Goal: Transaction & Acquisition: Purchase product/service

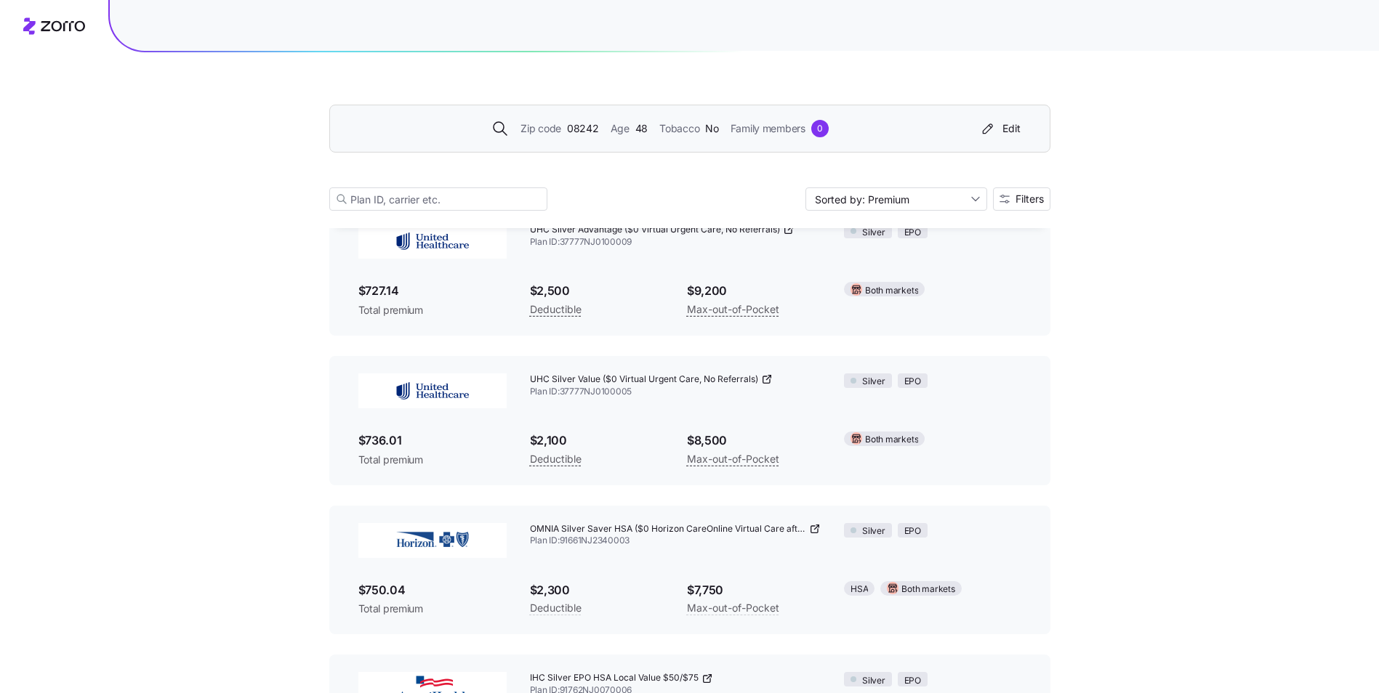
click at [560, 127] on span "Zip code" at bounding box center [540, 129] width 41 height 16
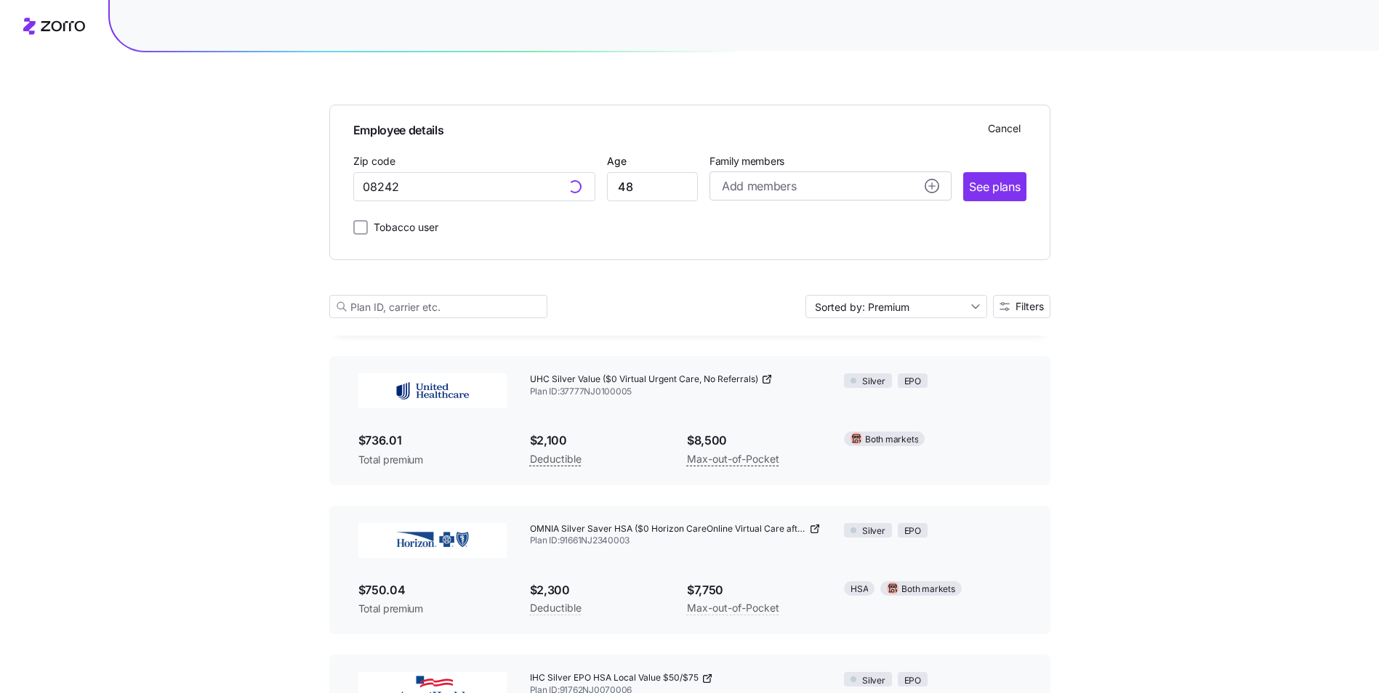
type input "08242, [GEOGRAPHIC_DATA], [GEOGRAPHIC_DATA]"
click at [635, 188] on input "48" at bounding box center [652, 186] width 91 height 29
type input "4"
type input "61"
click at [1007, 183] on span "See plans" at bounding box center [994, 187] width 51 height 18
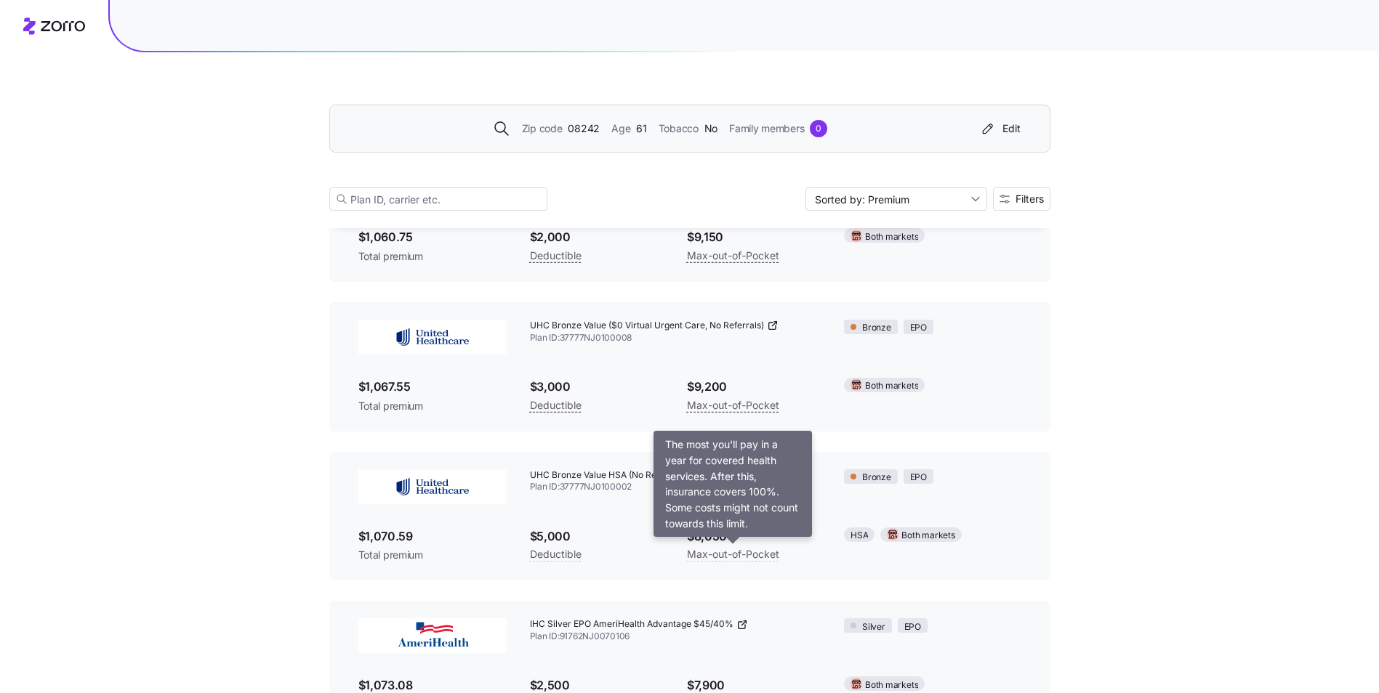
scroll to position [1599, 0]
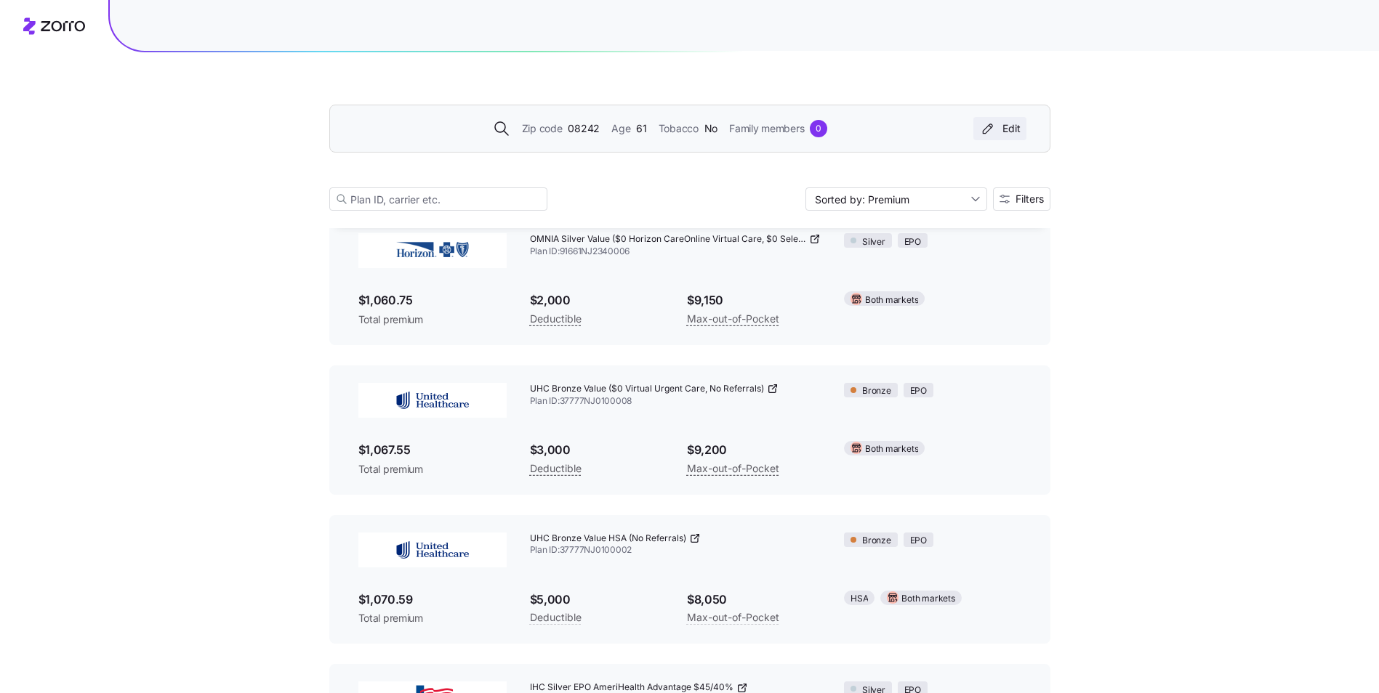
click at [986, 125] on icon "button" at bounding box center [987, 128] width 17 height 15
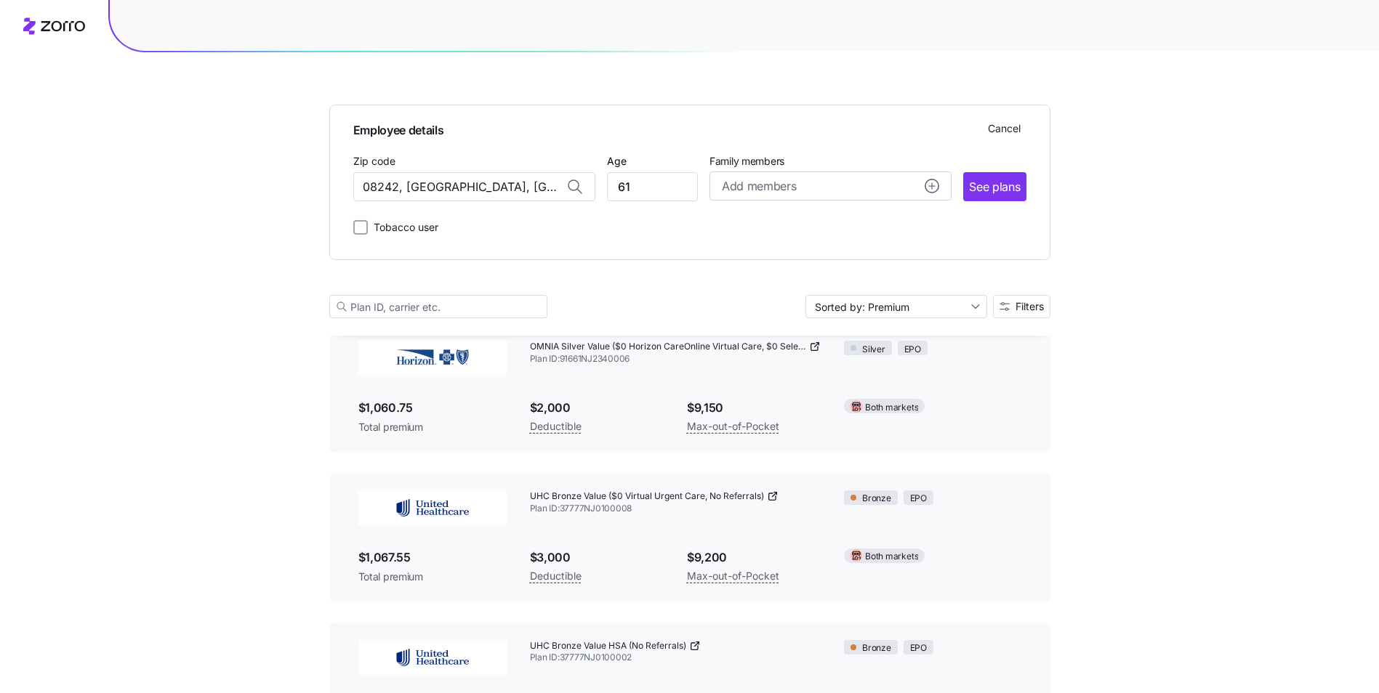
scroll to position [1707, 0]
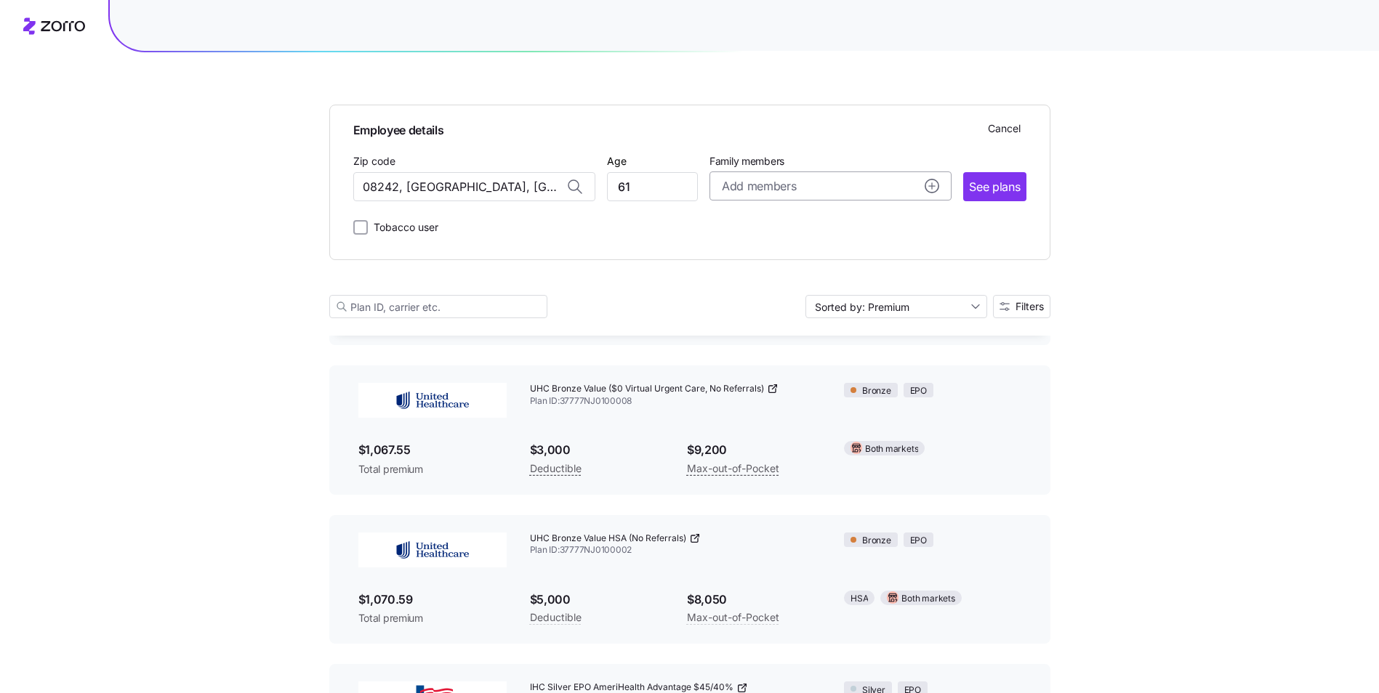
click at [834, 184] on div "Add members" at bounding box center [830, 186] width 217 height 18
click at [768, 277] on input "Age" at bounding box center [762, 279] width 73 height 29
type input "24"
click at [906, 363] on span "Save" at bounding box center [909, 360] width 23 height 15
click at [993, 185] on span "See plans" at bounding box center [994, 187] width 51 height 18
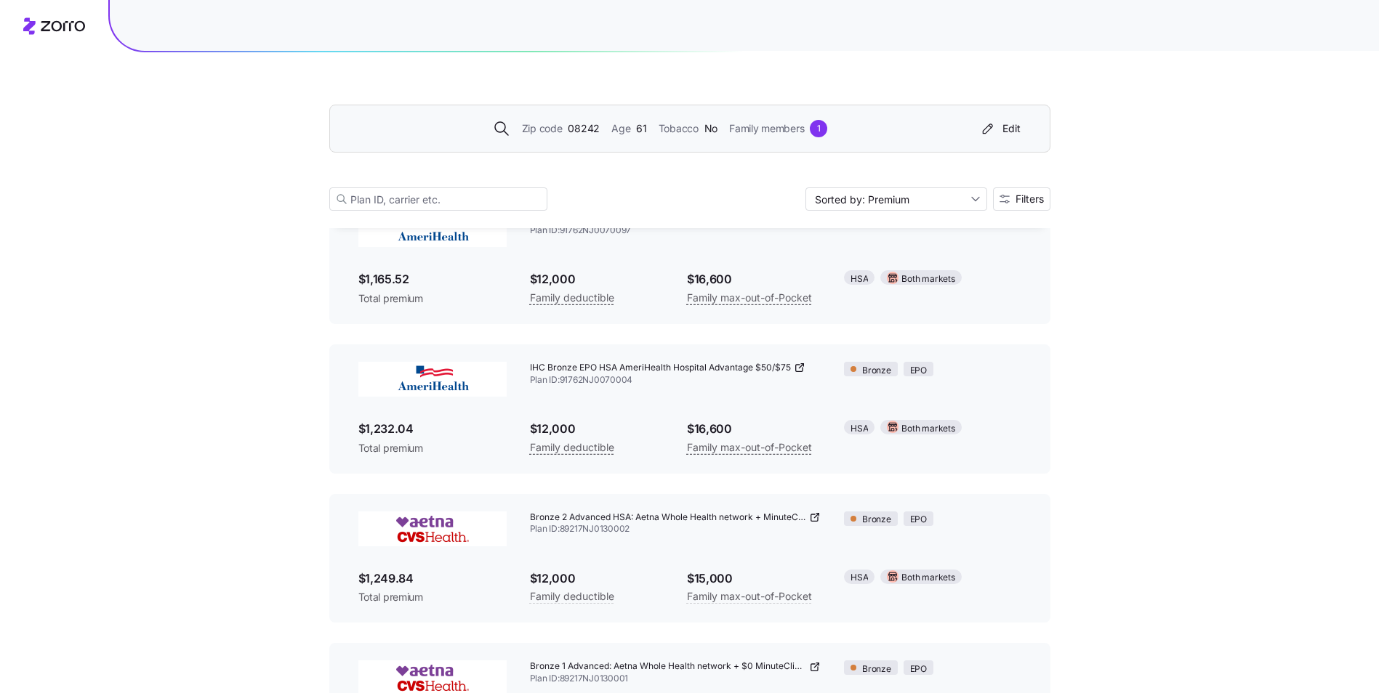
scroll to position [73, 0]
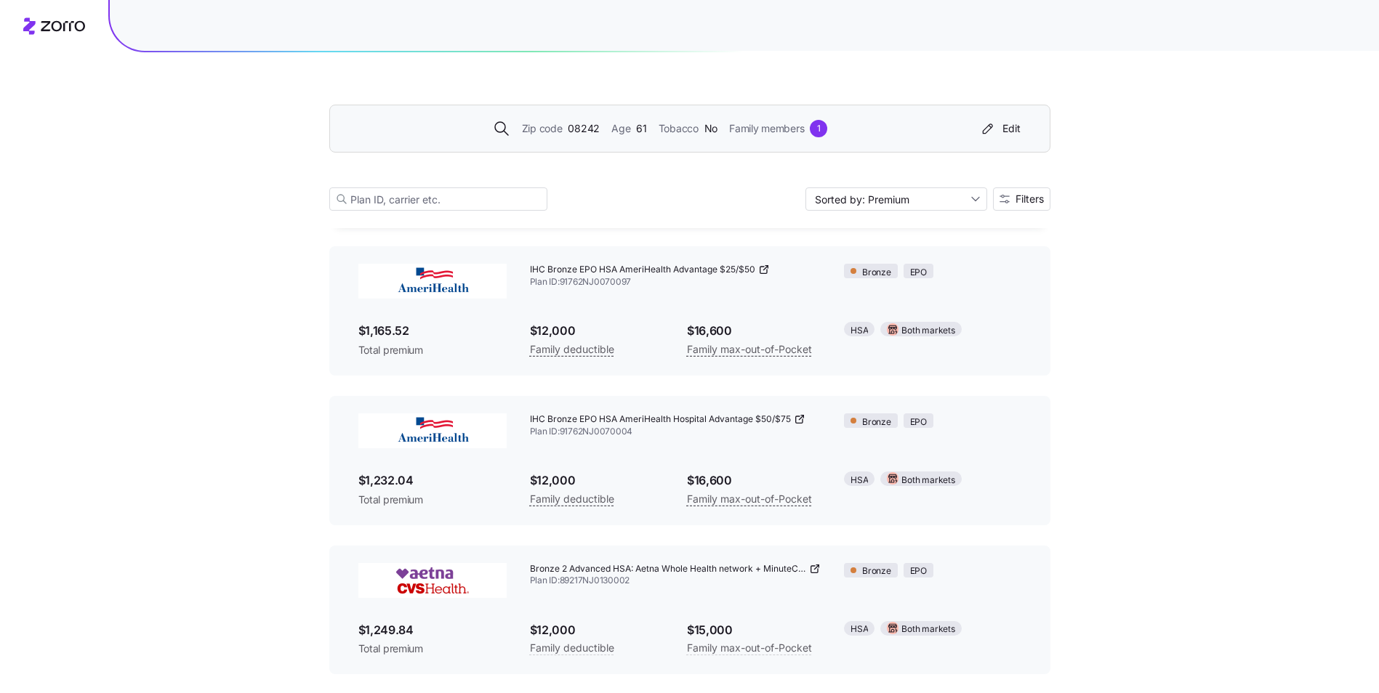
click at [422, 573] on img at bounding box center [432, 580] width 148 height 35
click at [431, 587] on img at bounding box center [432, 580] width 148 height 35
click at [423, 586] on img at bounding box center [432, 580] width 148 height 35
click at [423, 585] on img at bounding box center [432, 580] width 148 height 35
click at [812, 569] on icon at bounding box center [815, 569] width 12 height 12
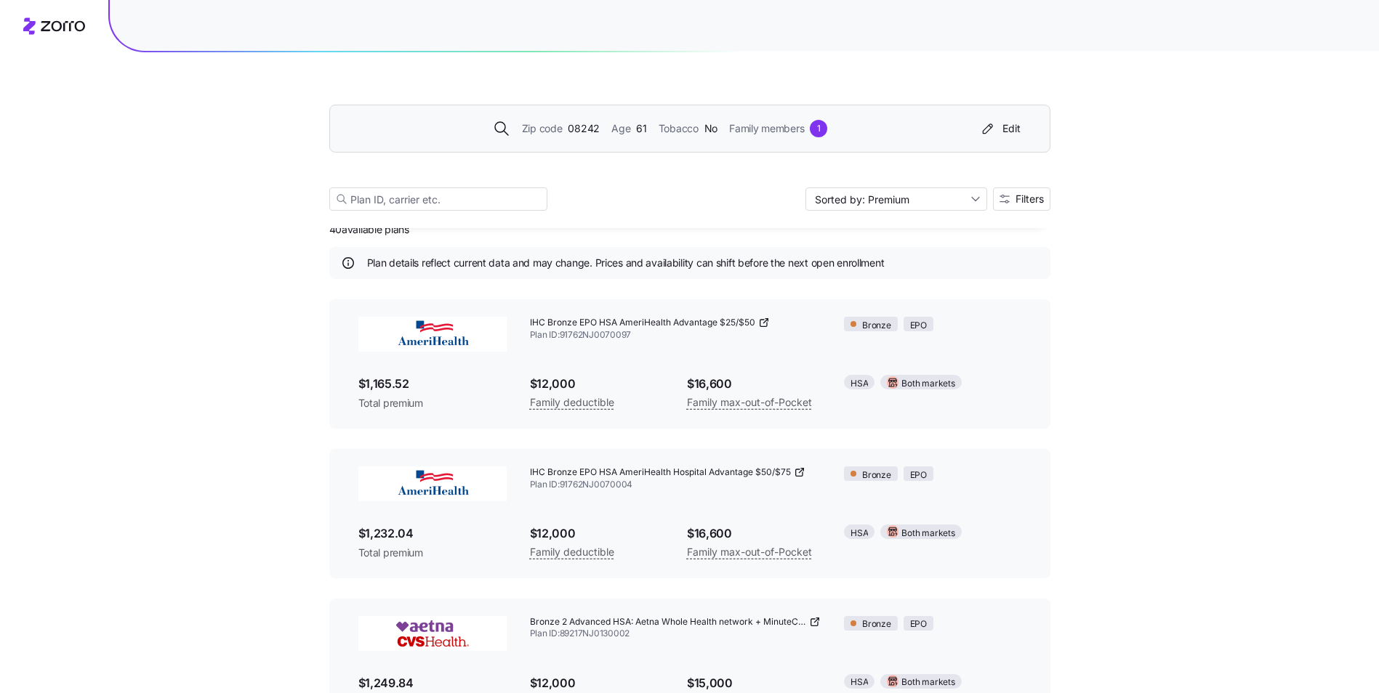
scroll to position [0, 0]
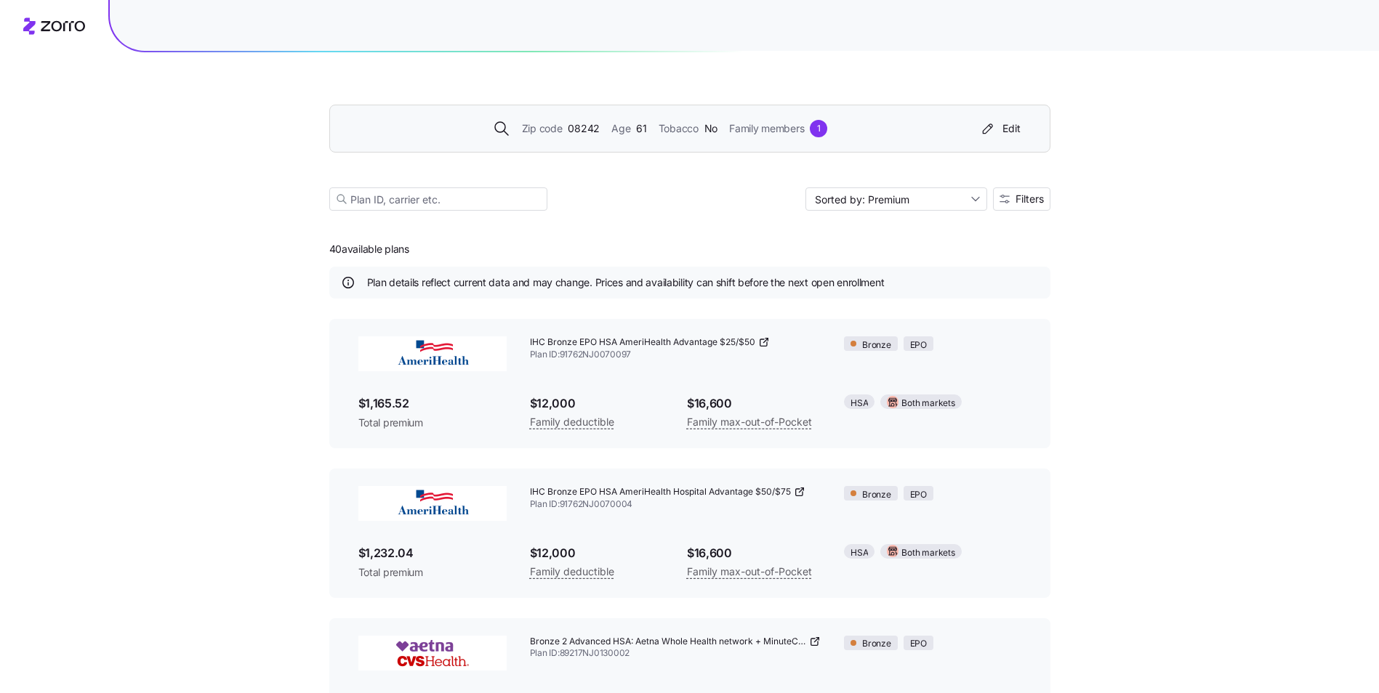
click at [762, 342] on icon at bounding box center [764, 343] width 12 height 12
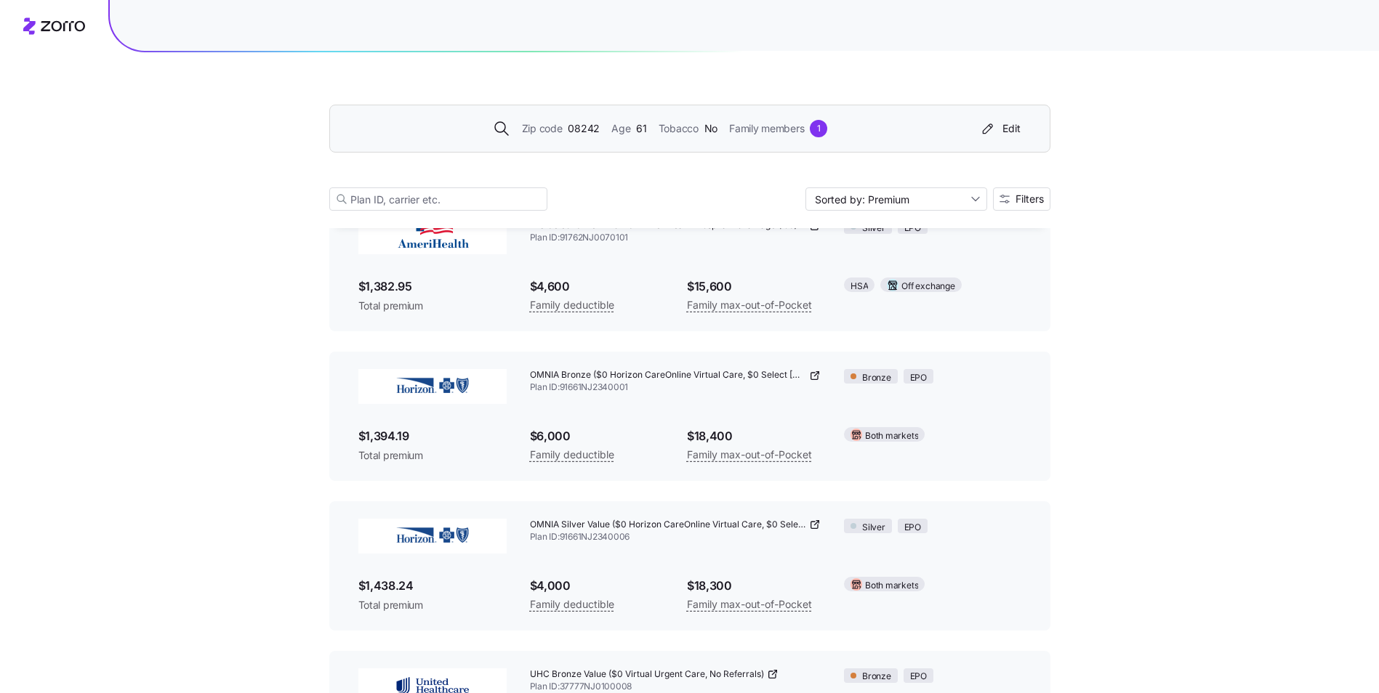
scroll to position [1308, 0]
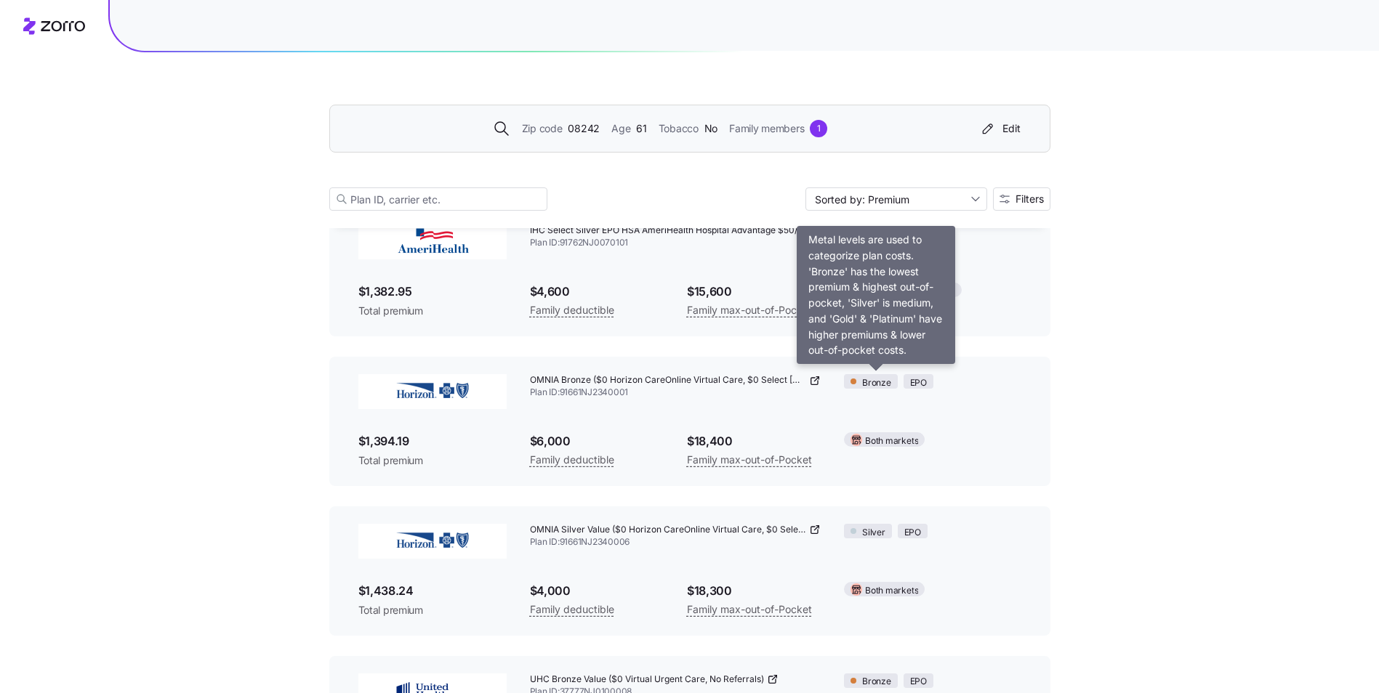
click at [869, 384] on span "Bronze" at bounding box center [876, 384] width 29 height 14
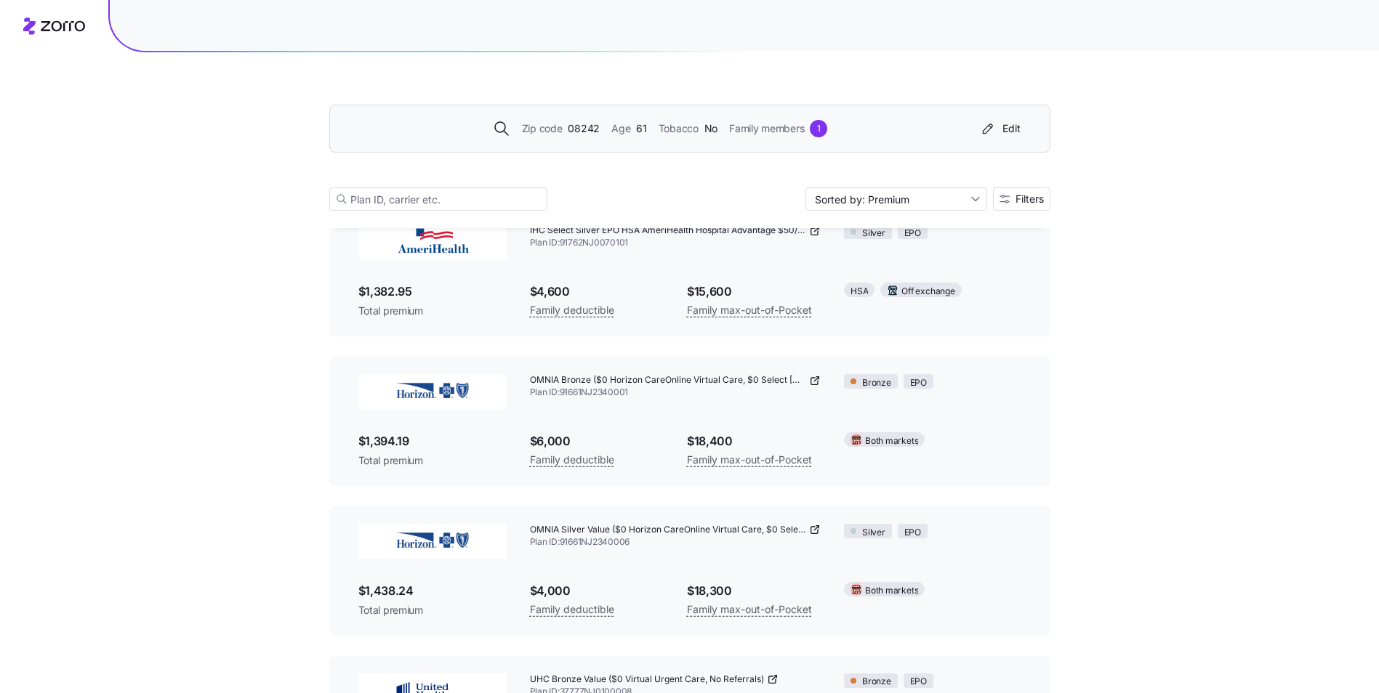
click at [816, 381] on icon at bounding box center [815, 381] width 12 height 12
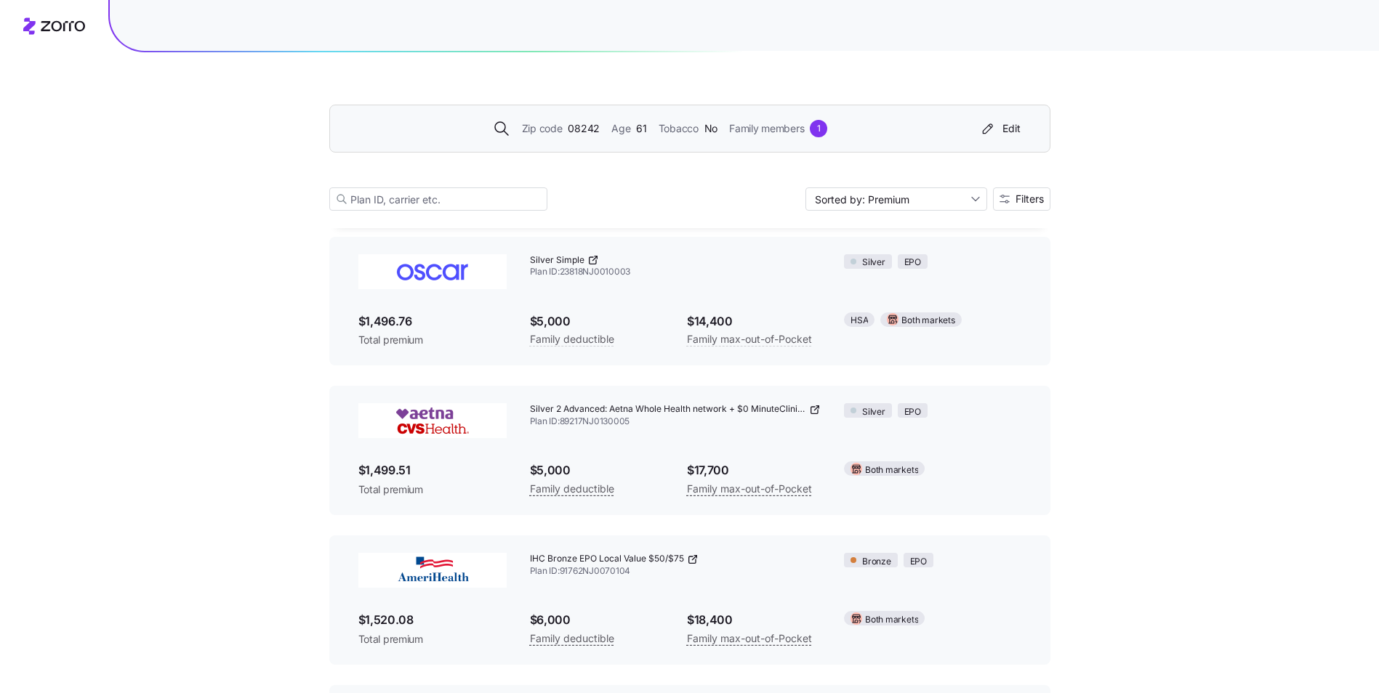
scroll to position [2689, 0]
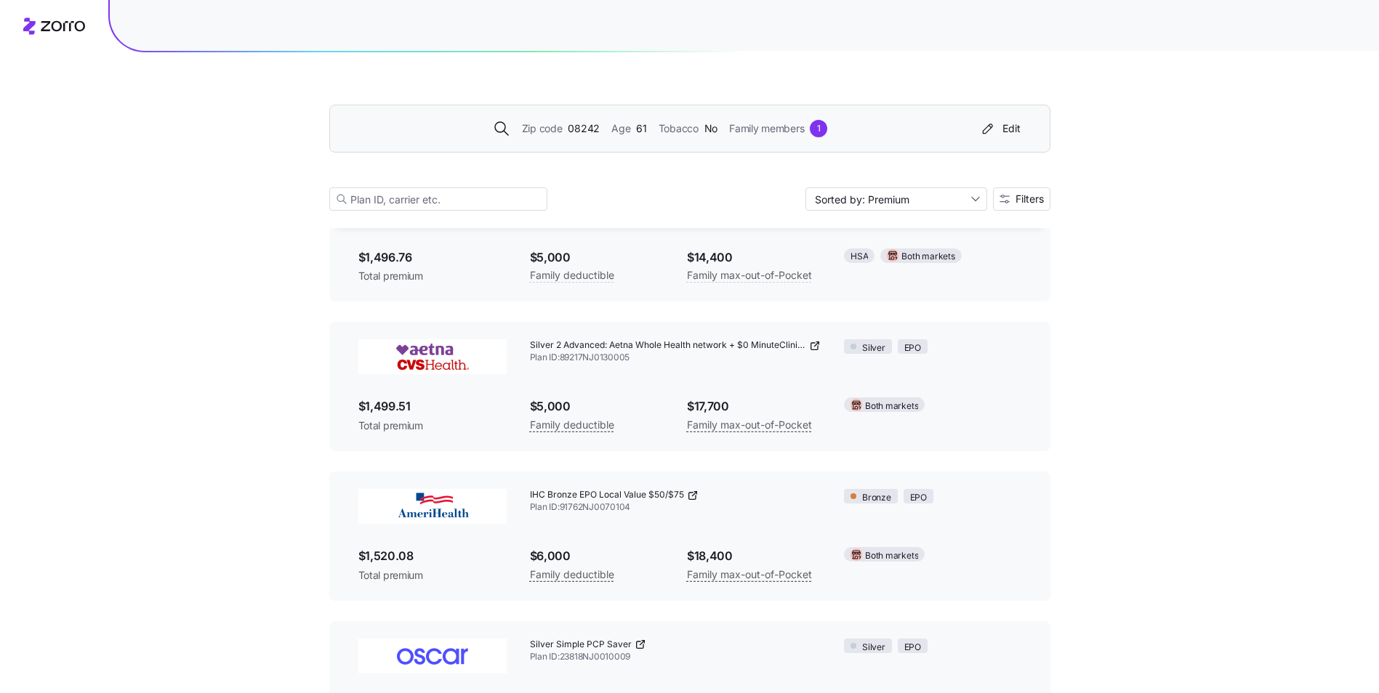
click at [811, 346] on icon at bounding box center [814, 346] width 7 height 7
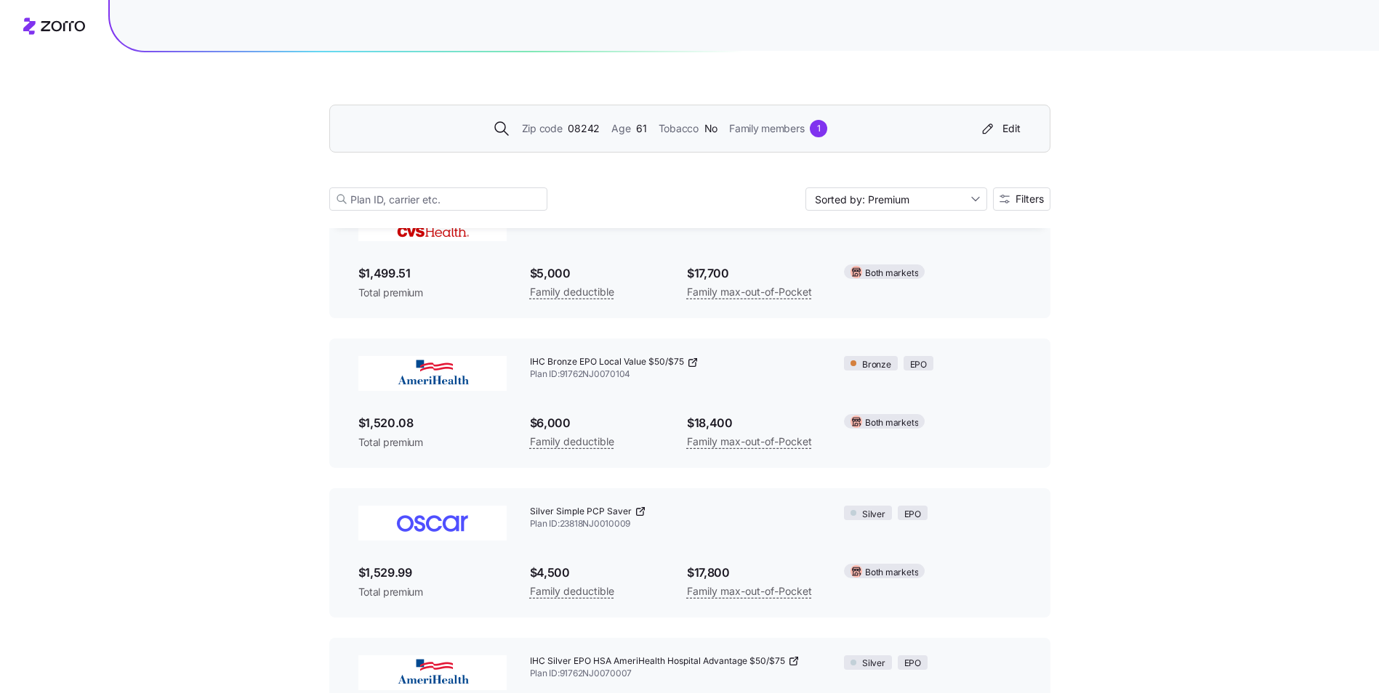
scroll to position [2617, 0]
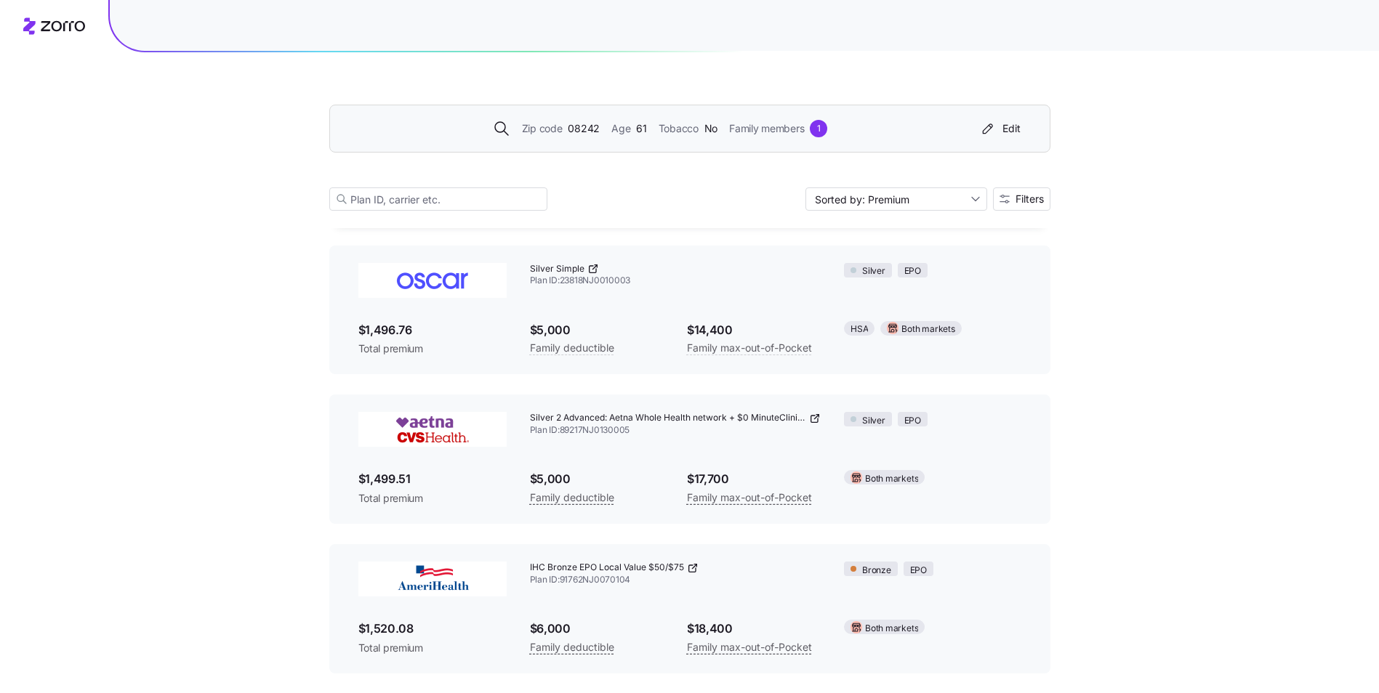
click at [813, 417] on icon at bounding box center [815, 419] width 12 height 12
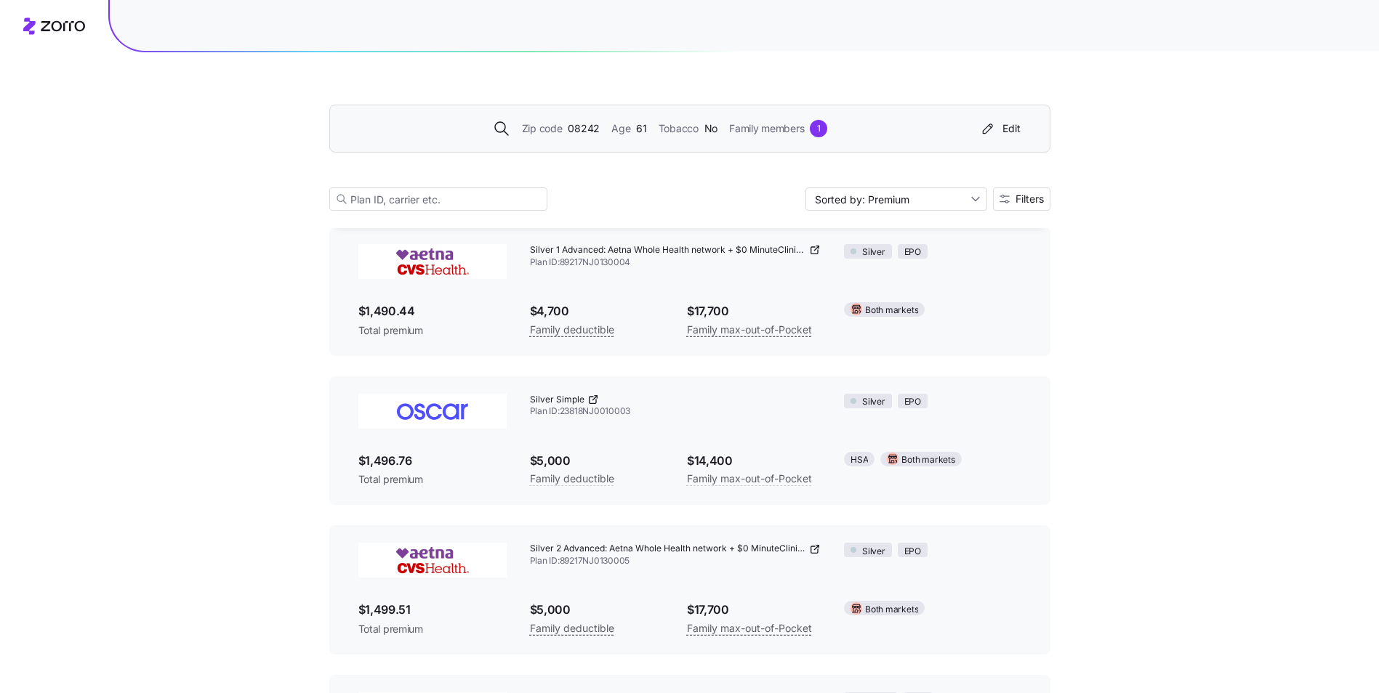
scroll to position [2471, 0]
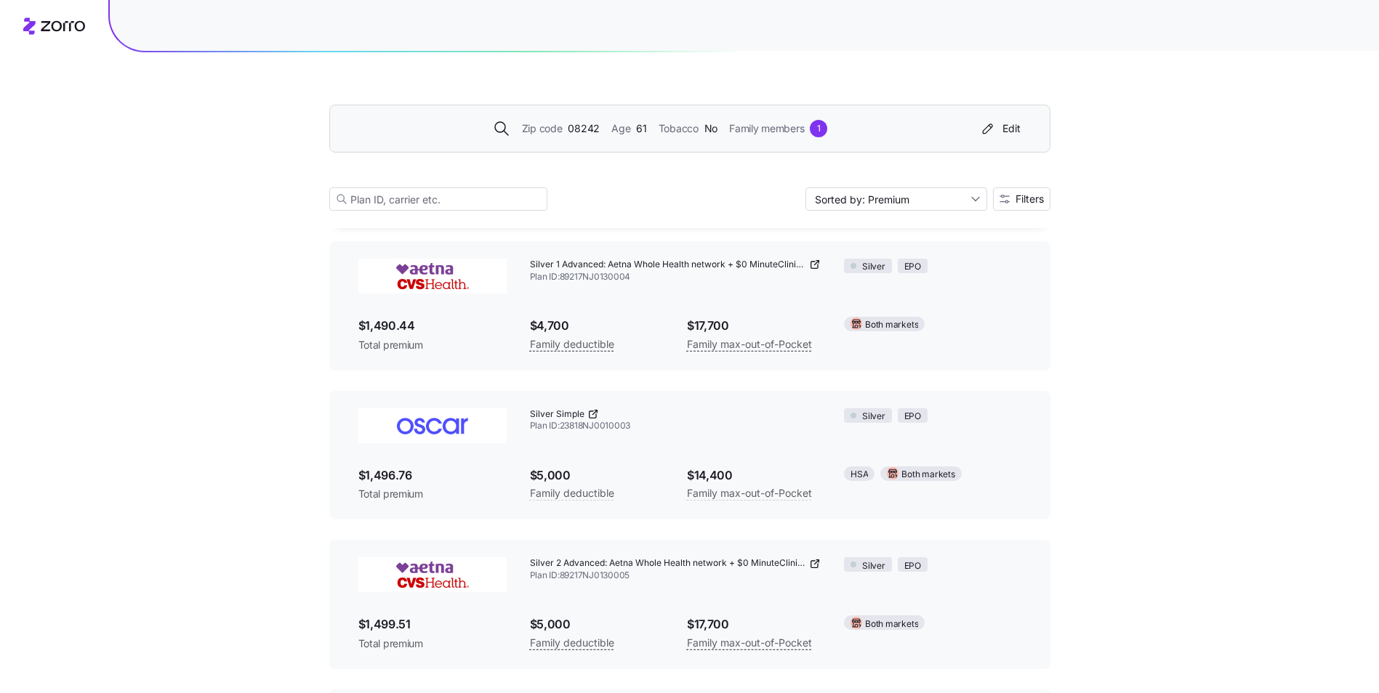
click at [810, 263] on icon at bounding box center [815, 265] width 12 height 12
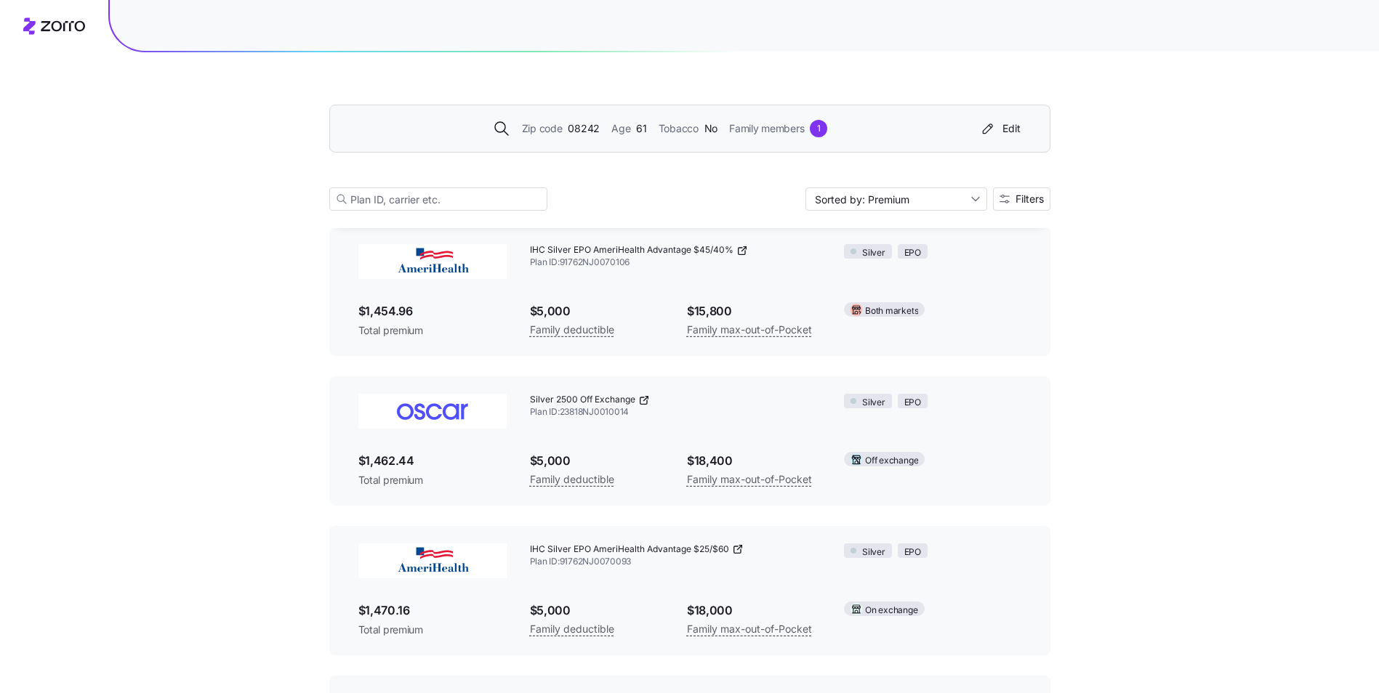
scroll to position [2035, 0]
click at [738, 553] on icon at bounding box center [738, 551] width 12 height 12
